Goal: Task Accomplishment & Management: Complete application form

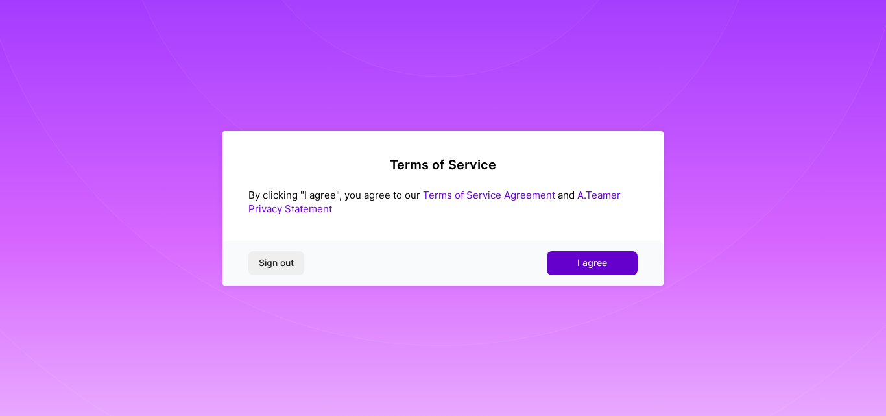
click at [631, 261] on button "I agree" at bounding box center [592, 262] width 91 height 23
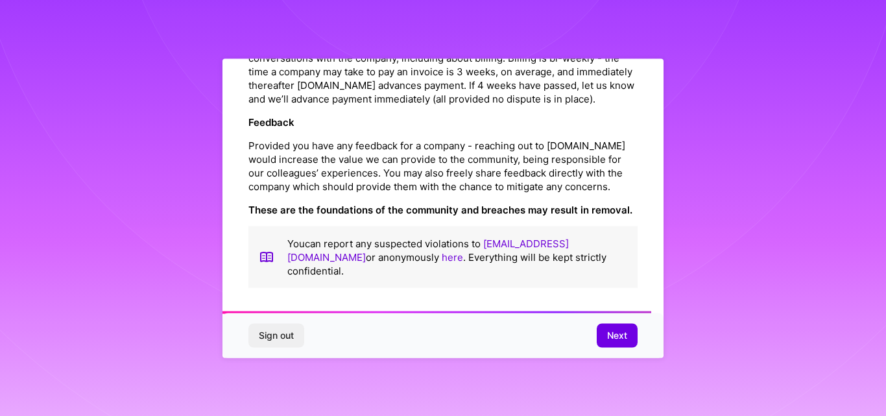
scroll to position [1539, 0]
click at [615, 329] on span "Next" at bounding box center [617, 335] width 20 height 13
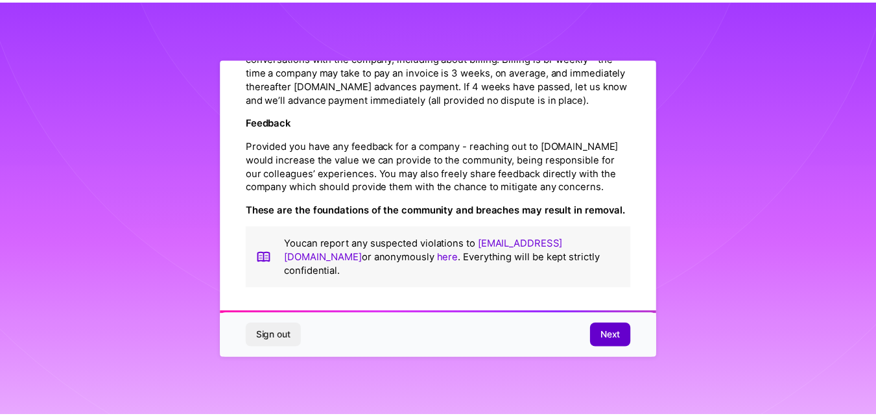
scroll to position [51, 0]
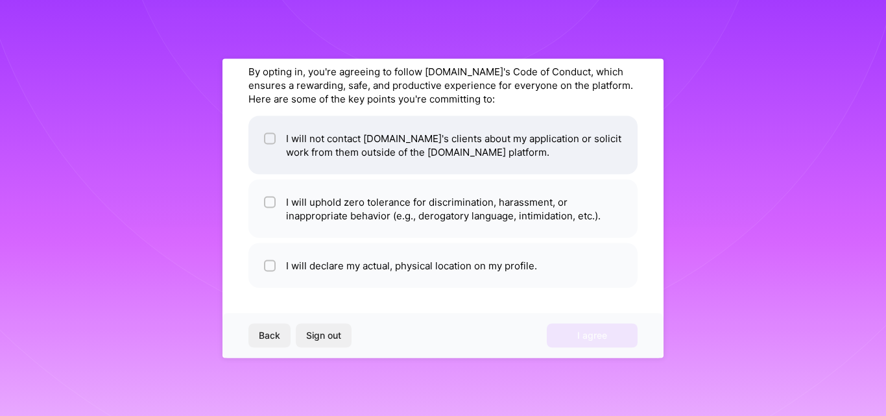
click at [276, 137] on li "I will not contact [DOMAIN_NAME]'s clients about my application or solicit work…" at bounding box center [442, 144] width 389 height 58
checkbox input "true"
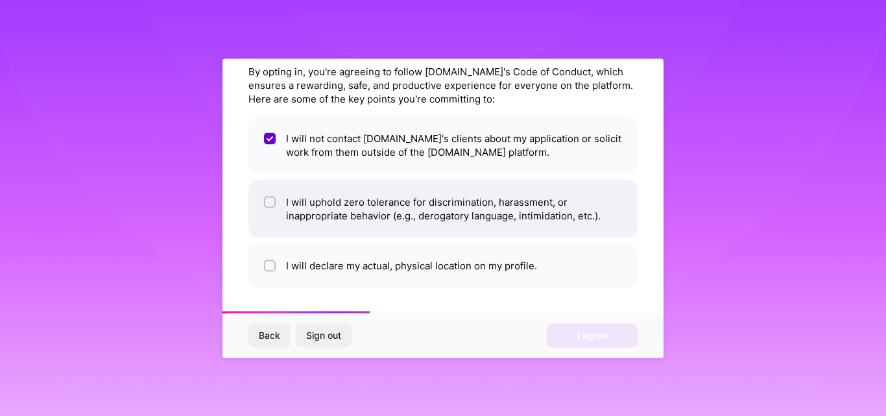
click at [271, 206] on input "checkbox" at bounding box center [270, 202] width 9 height 9
checkbox input "true"
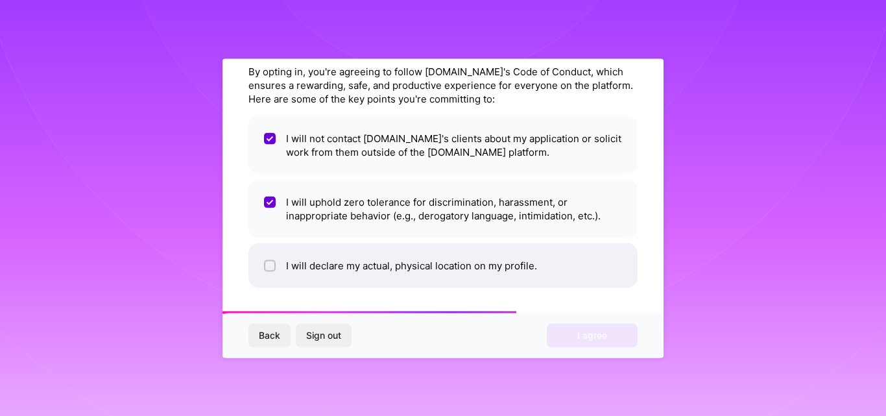
click at [270, 271] on span at bounding box center [270, 265] width 12 height 14
checkbox input "true"
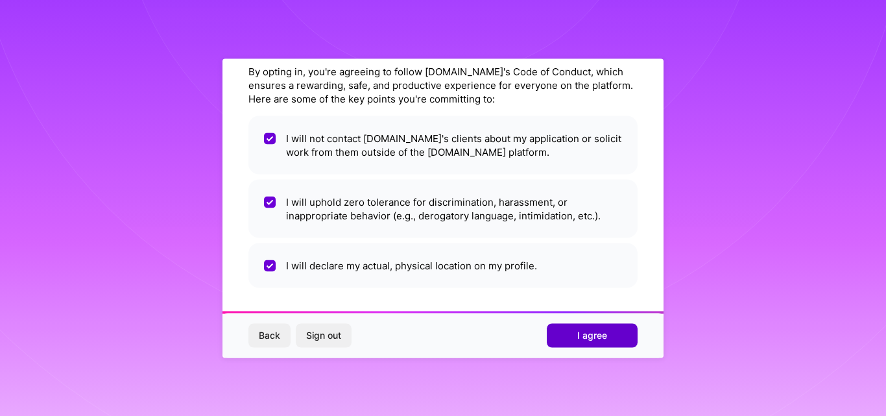
click at [596, 342] on button "I agree" at bounding box center [592, 335] width 91 height 23
